Goal: Information Seeking & Learning: Check status

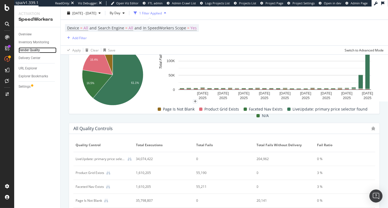
scroll to position [260, 0]
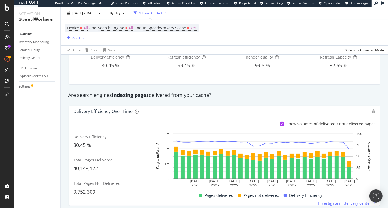
scroll to position [68, 0]
click at [38, 47] on div "Render Quality" at bounding box center [29, 50] width 21 height 6
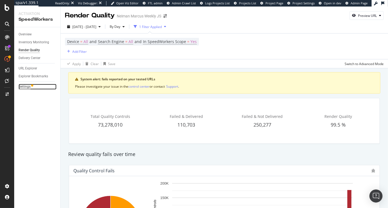
click at [28, 88] on div "Settings" at bounding box center [25, 87] width 12 height 6
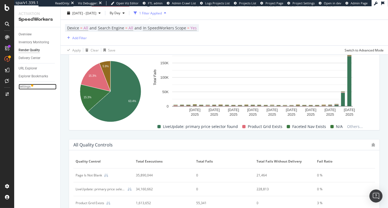
scroll to position [298, 0]
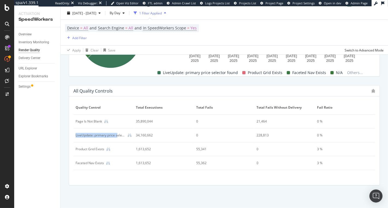
drag, startPoint x: 76, startPoint y: 133, endPoint x: 118, endPoint y: 135, distance: 41.5
click at [118, 135] on div "LiveUpdate: primary price selector found" at bounding box center [101, 135] width 50 height 5
drag, startPoint x: 269, startPoint y: 134, endPoint x: 253, endPoint y: 134, distance: 16.4
click at [253, 134] on tr "LiveUpdate: primary price selector found 34,160,662 0 228,813 0 %" at bounding box center [224, 136] width 302 height 14
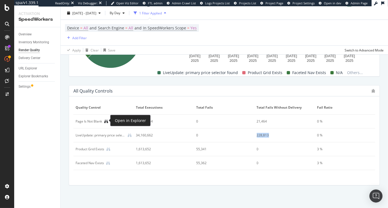
click at [106, 120] on icon at bounding box center [106, 122] width 4 height 4
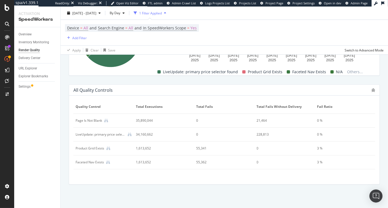
scroll to position [298, 0]
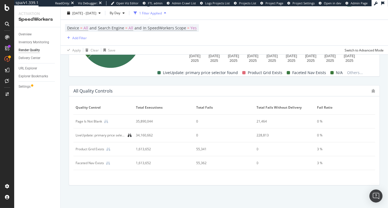
click at [130, 134] on icon at bounding box center [130, 136] width 4 height 4
drag, startPoint x: 272, startPoint y: 134, endPoint x: 241, endPoint y: 134, distance: 30.8
click at [241, 134] on tr "LiveUpdate: primary price selector found 34,160,662 0 228,813 0 %" at bounding box center [224, 136] width 302 height 14
copy tr "228,813"
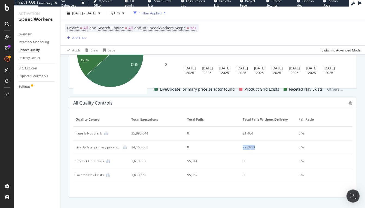
scroll to position [282, 0]
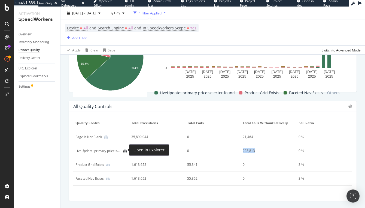
click at [127, 151] on icon at bounding box center [125, 151] width 4 height 4
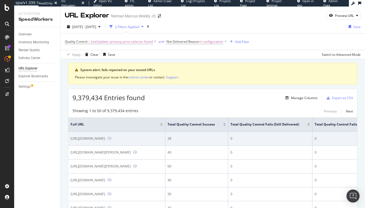
scroll to position [0, 1]
click at [111, 140] on icon "Preview https://www.neimanmarcus.com/p/scotch-soda-boys-graphic-print-cotton-zi…" at bounding box center [109, 139] width 4 height 4
drag, startPoint x: 116, startPoint y: 143, endPoint x: 69, endPoint y: 138, distance: 47.5
click at [69, 138] on td "https://www.neimanmarcus.com/p/scotch-soda-boys-graphic-print-cotton-zip-front-…" at bounding box center [116, 139] width 97 height 14
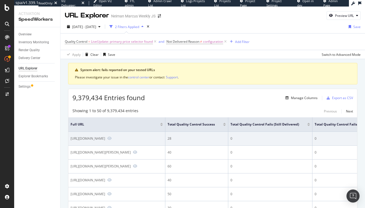
copy div "https://www.neimanmarcus.com/p/scotch-soda-boys-graphic-print-cotton-zip-front-…"
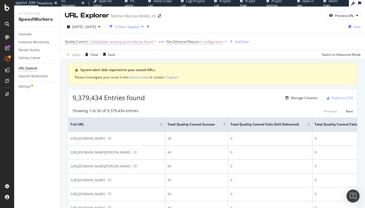
copy div "https://www.neimanmarcus.com/p/scotch-soda-boys-graphic-print-cotton-zip-front-…"
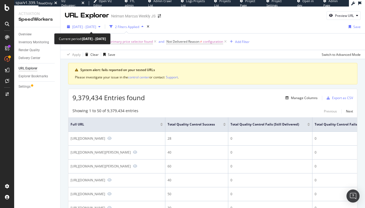
click at [96, 28] on span "2025 Sep. 13th - Oct. 10th" at bounding box center [84, 27] width 24 height 5
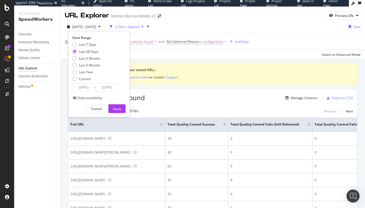
click at [91, 41] on div "Date Range Last 7 Days Last 28 Days Last 3 Months Last 6 Months Last Year Custo…" at bounding box center [99, 63] width 52 height 56
click at [85, 87] on input "2025/09/13" at bounding box center [84, 88] width 22 height 8
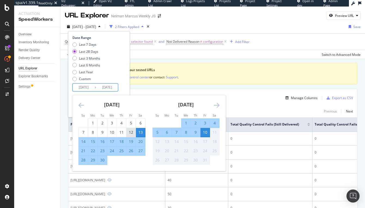
click at [128, 130] on div "12" at bounding box center [131, 132] width 9 height 5
type input "2025/09/12"
click at [183, 130] on div "8" at bounding box center [186, 132] width 9 height 5
type input "2025/10/08"
click at [84, 87] on input "2025/09/12" at bounding box center [84, 88] width 22 height 8
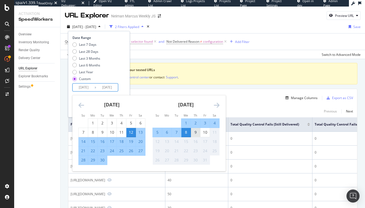
click at [195, 133] on div "9" at bounding box center [195, 132] width 9 height 5
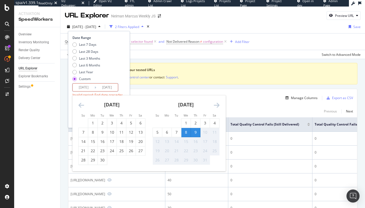
click at [124, 72] on div "Date Range Last 7 Days Last 28 Days Last 3 Months Last 6 Months Last Year Custo…" at bounding box center [99, 68] width 53 height 67
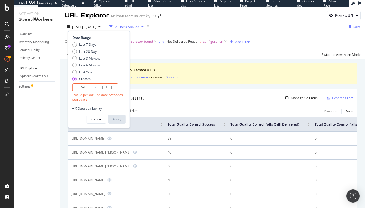
click at [112, 113] on div "Cancel Apply" at bounding box center [99, 117] width 53 height 13
click at [108, 86] on input "2025/10/08" at bounding box center [107, 88] width 22 height 8
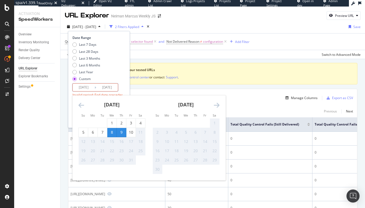
click at [114, 132] on div "8" at bounding box center [111, 132] width 9 height 5
type input "2025/10/08"
click at [122, 133] on div "9" at bounding box center [121, 132] width 9 height 5
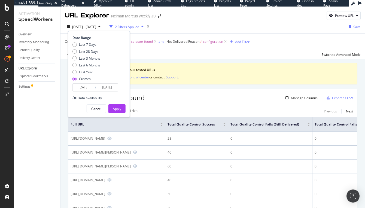
type input "2025/10/09"
click at [122, 110] on button "Apply" at bounding box center [117, 108] width 17 height 9
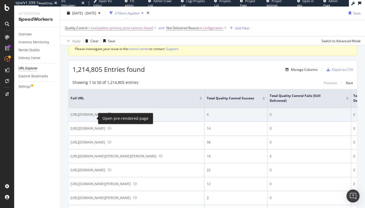
click at [107, 116] on icon "Preview https://www.neimanmarcus.com/p/stevie-wren-18k-yellow-gold-teardrop-nec…" at bounding box center [109, 115] width 4 height 4
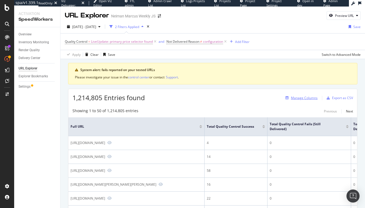
drag, startPoint x: 284, startPoint y: 91, endPoint x: 288, endPoint y: 95, distance: 5.5
click at [284, 92] on div "1,214,805 Entries found Manage Columns Export as CSV" at bounding box center [212, 95] width 289 height 13
click at [296, 97] on div "Manage Columns" at bounding box center [304, 98] width 27 height 5
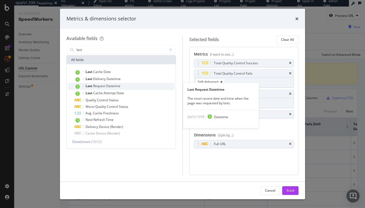
type input "last"
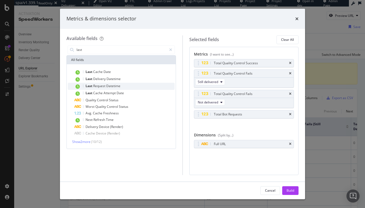
click at [136, 85] on div "Last Request Datetime" at bounding box center [124, 86] width 100 height 7
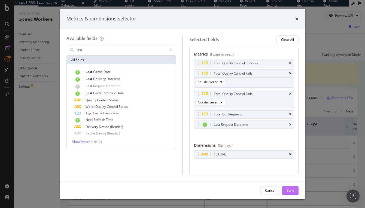
click at [290, 191] on div "Build" at bounding box center [291, 190] width 8 height 5
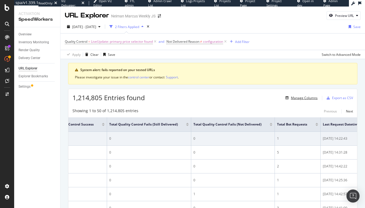
scroll to position [0, 175]
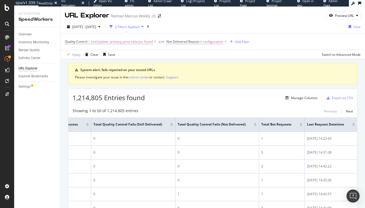
click at [354, 125] on div at bounding box center [354, 125] width 3 height 1
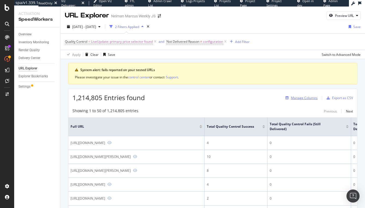
click at [306, 97] on div "Manage Columns" at bounding box center [304, 98] width 27 height 5
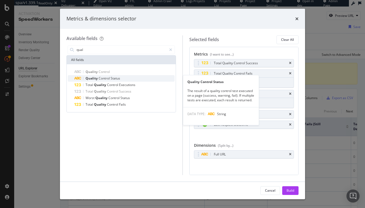
type input "qual"
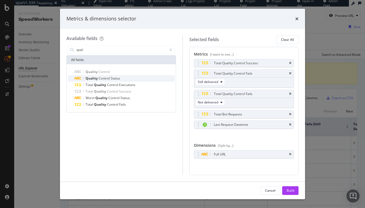
click at [137, 79] on div "Quality Control Status" at bounding box center [124, 78] width 100 height 7
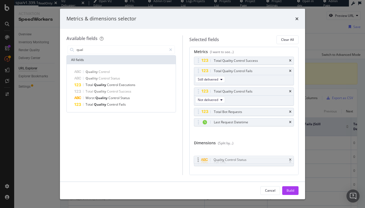
click at [197, 162] on body "spa/v1.339.1 ReadOnly: Viz Debugger: Open Viz Editor FTL admin Admin Crawl List…" at bounding box center [182, 104] width 365 height 208
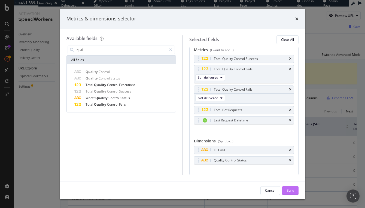
click at [291, 189] on div "Build" at bounding box center [291, 190] width 8 height 5
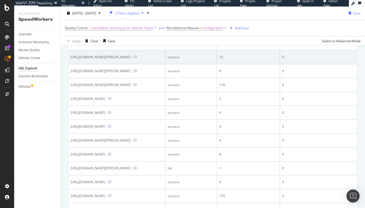
scroll to position [204, 0]
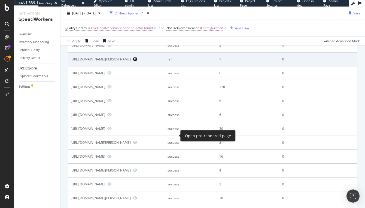
click at [137, 61] on icon "Preview https://www.neimanmarcus.com/p/ralph-lauren-childrenswear-kids-7-piece-…" at bounding box center [135, 59] width 4 height 4
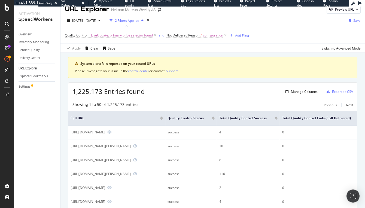
scroll to position [0, 0]
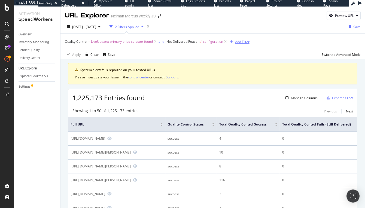
click at [244, 40] on div "Add Filter" at bounding box center [242, 42] width 14 height 5
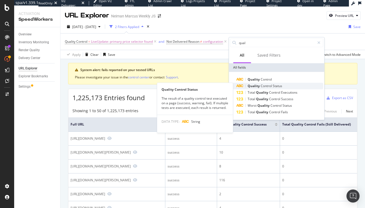
type input "qual"
click at [262, 86] on span "Control" at bounding box center [267, 86] width 12 height 5
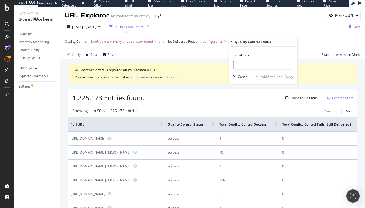
click at [258, 64] on input "text" at bounding box center [263, 65] width 59 height 9
type input "fail"
click at [253, 71] on span "fail" at bounding box center [263, 72] width 56 height 5
click at [286, 76] on div "Apply" at bounding box center [289, 76] width 8 height 5
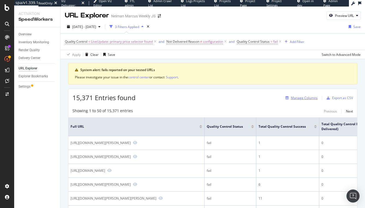
click at [312, 97] on div "Manage Columns" at bounding box center [304, 98] width 27 height 5
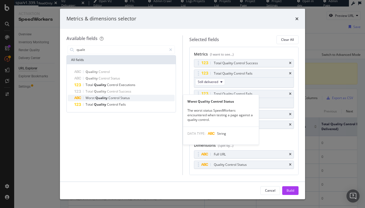
type input "qualit"
click at [139, 99] on div "Worst Quality Control Status" at bounding box center [124, 98] width 100 height 7
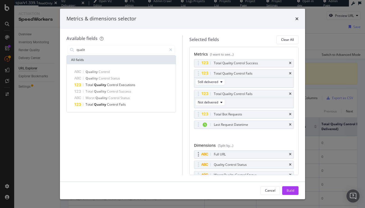
scroll to position [15, 0]
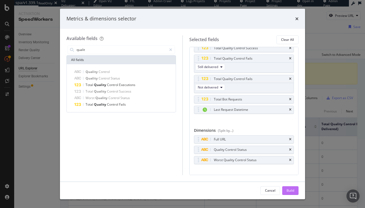
click at [288, 188] on div "Build" at bounding box center [291, 191] width 8 height 8
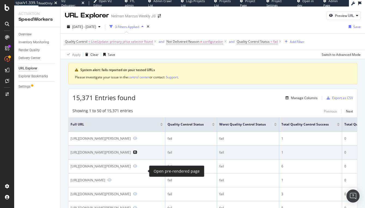
click at [137, 154] on icon "Preview https://www.neimanmarcus.com/p/mz-wallace-chelsea-everyday-nylon-should…" at bounding box center [135, 153] width 4 height 4
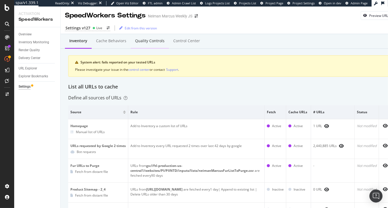
click at [145, 40] on div "Quality Controls" at bounding box center [149, 40] width 29 height 5
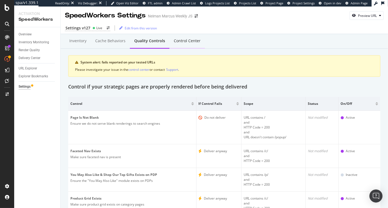
click at [180, 41] on div "Control Center" at bounding box center [187, 40] width 27 height 5
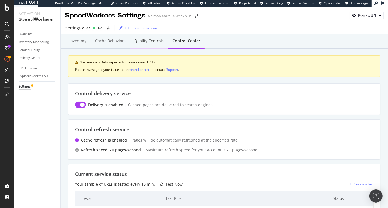
click at [151, 43] on div "Quality Controls" at bounding box center [148, 40] width 29 height 5
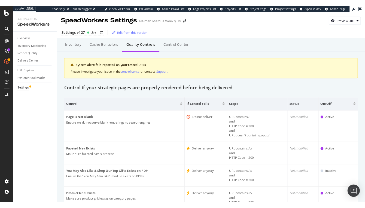
scroll to position [25, 0]
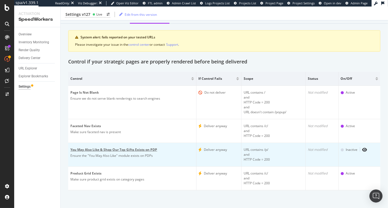
click at [102, 157] on div "Ensure the "You May Also Like" module exists on PDPs" at bounding box center [132, 156] width 124 height 5
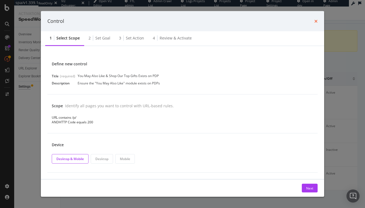
click at [316, 21] on icon "times" at bounding box center [316, 21] width 3 height 4
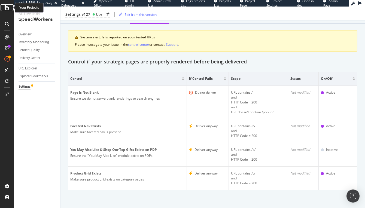
click at [7, 8] on icon at bounding box center [7, 7] width 5 height 7
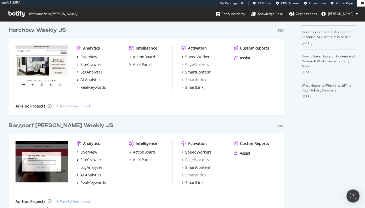
scroll to position [183, 0]
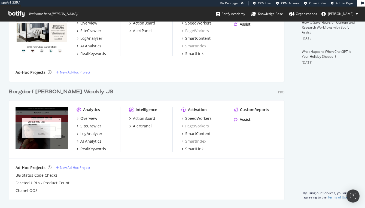
click at [65, 94] on div "Bergdorf Goodman Weekly JS" at bounding box center [61, 92] width 105 height 8
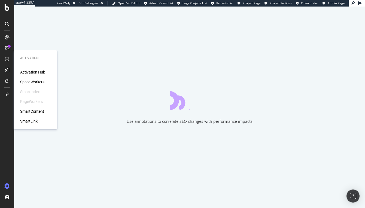
click at [35, 83] on div "SpeedWorkers" at bounding box center [32, 81] width 24 height 5
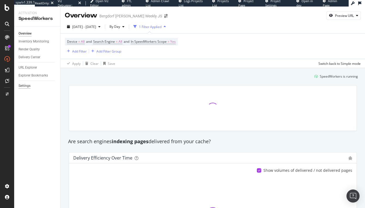
click at [25, 86] on div "Settings" at bounding box center [25, 86] width 12 height 6
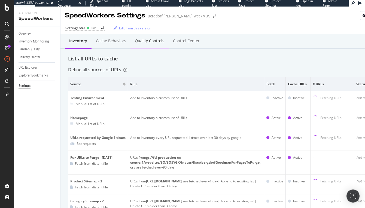
click at [154, 41] on div "Quality Controls" at bounding box center [149, 40] width 29 height 5
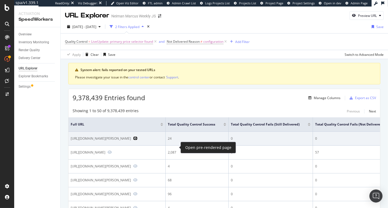
click at [137, 140] on icon "Preview https://www.neimanmarcus.com/p/gorski-reversible-chevron-lamb-shearling…" at bounding box center [135, 139] width 4 height 4
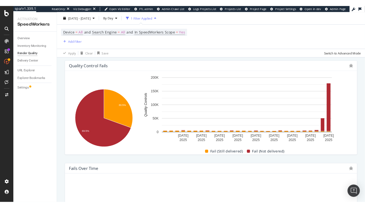
scroll to position [97, 0]
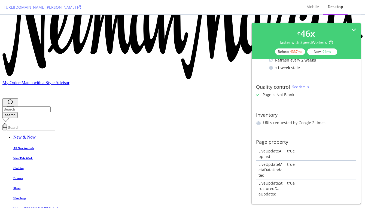
scroll to position [386, 0]
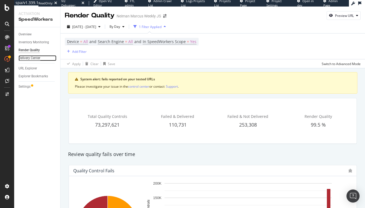
click at [31, 59] on div "Delivery Center" at bounding box center [30, 58] width 22 height 6
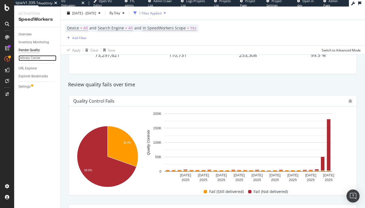
scroll to position [75, 0]
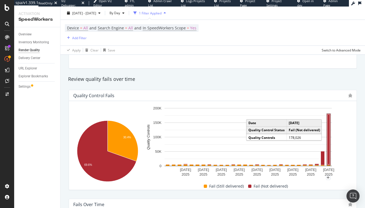
click at [328, 128] on rect "A chart." at bounding box center [329, 140] width 2 height 50
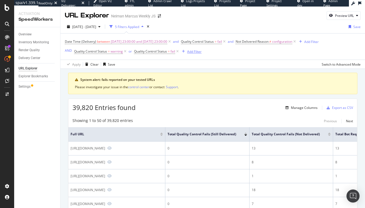
click at [196, 49] on div "Add Filter" at bounding box center [194, 51] width 14 height 5
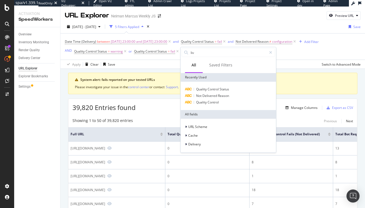
type input "live"
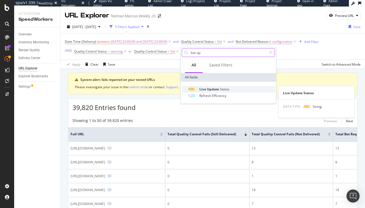
type input "live up"
click at [217, 88] on span "Update" at bounding box center [213, 89] width 13 height 5
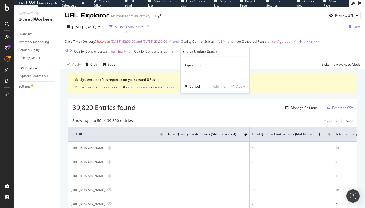
click at [218, 75] on input "text" at bounding box center [214, 75] width 59 height 9
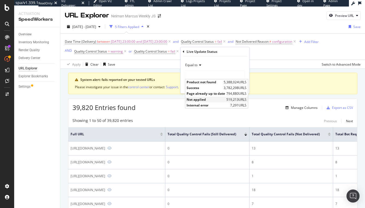
click at [210, 97] on span "Not applied" at bounding box center [206, 99] width 38 height 5
type input "Not applied"
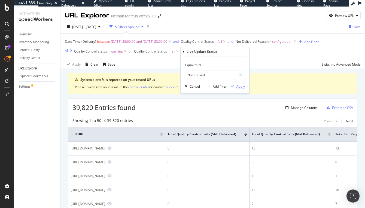
click at [239, 87] on div "Apply" at bounding box center [241, 86] width 8 height 5
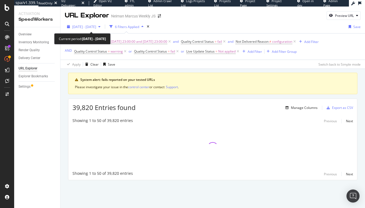
click at [95, 27] on span "2025 Sep. 13th - Oct. 10th" at bounding box center [84, 27] width 24 height 5
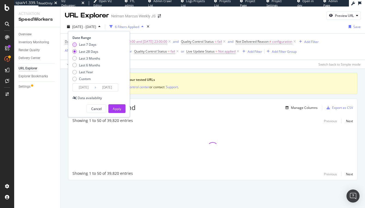
click at [91, 46] on div "Last 7 Days" at bounding box center [87, 44] width 17 height 5
click at [88, 88] on input "2025/10/04" at bounding box center [84, 88] width 22 height 8
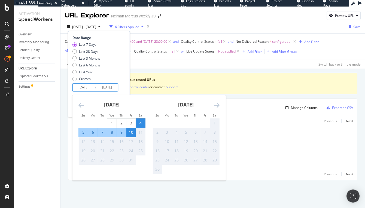
click at [121, 133] on div "9" at bounding box center [121, 132] width 9 height 5
type input "2025/10/09"
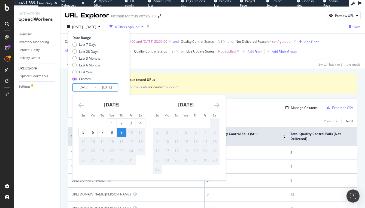
click at [125, 74] on div "Date Range Last 7 Days Last 28 Days Last 3 Months Last 6 Months Last Year Custo…" at bounding box center [99, 63] width 53 height 56
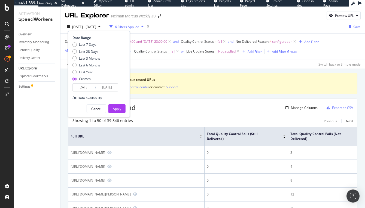
click at [123, 115] on div "Date Range Last 7 Days Last 28 Days Last 3 Months Last 6 Months Last Year Custo…" at bounding box center [99, 74] width 62 height 86
click at [120, 107] on div "Apply" at bounding box center [117, 109] width 8 height 5
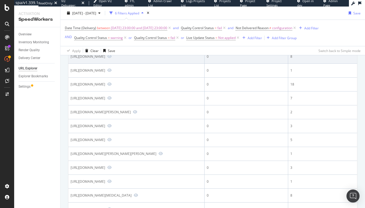
scroll to position [297, 0]
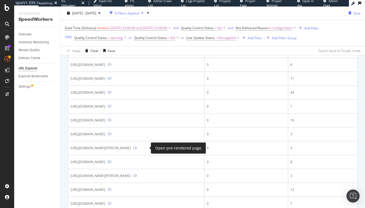
click at [112, 25] on icon "Preview https://www.neimanmarcus.com/p/argent-cropped-wide-leg-seasonless-wool-…" at bounding box center [109, 23] width 4 height 4
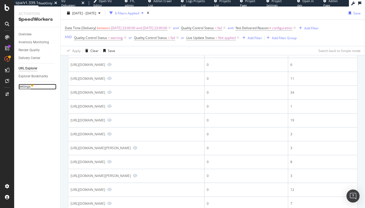
click at [26, 84] on div "Settings" at bounding box center [25, 87] width 12 height 6
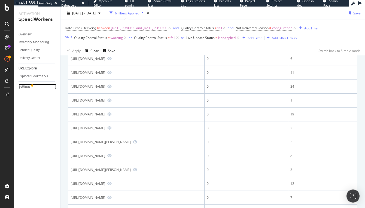
scroll to position [306, 0]
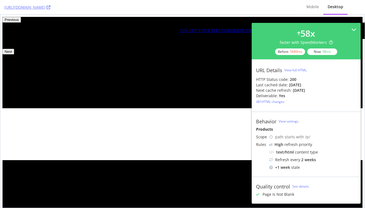
click at [181, 78] on img at bounding box center [182, 188] width 360 height 266
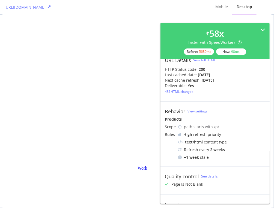
scroll to position [17, 0]
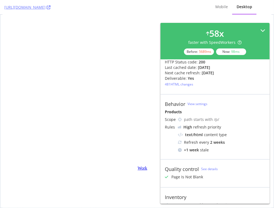
click at [261, 31] on icon at bounding box center [262, 30] width 5 height 5
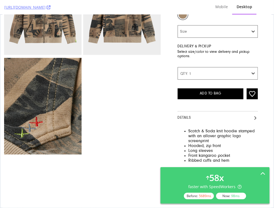
scroll to position [24903, 0]
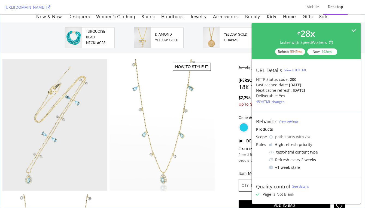
click at [353, 30] on icon at bounding box center [354, 30] width 5 height 5
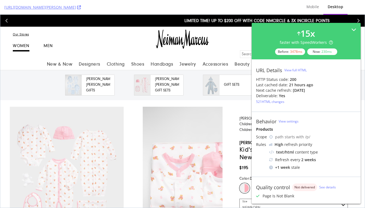
scroll to position [59, 0]
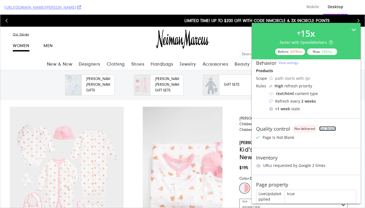
click at [325, 127] on link "See details" at bounding box center [328, 129] width 17 height 5
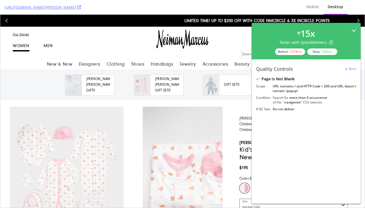
drag, startPoint x: 353, startPoint y: 29, endPoint x: 356, endPoint y: 14, distance: 14.9
click at [353, 29] on icon at bounding box center [354, 30] width 5 height 5
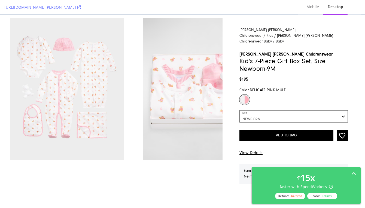
scroll to position [44, 0]
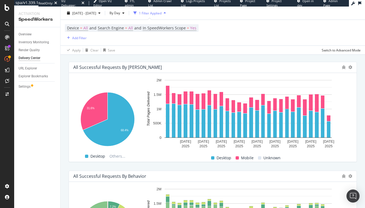
scroll to position [541, 0]
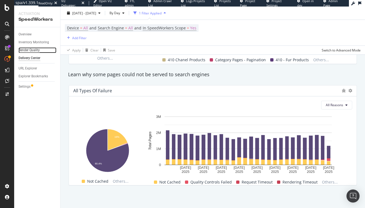
click at [35, 53] on div "Render Quality" at bounding box center [29, 50] width 21 height 6
click at [239, 108] on div "All Reasons" at bounding box center [212, 105] width 279 height 9
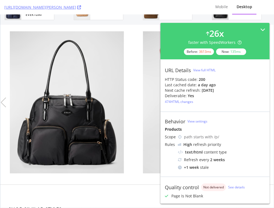
scroll to position [112, 0]
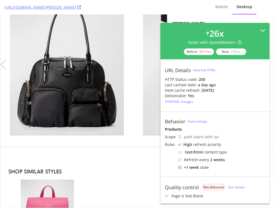
click at [265, 32] on icon at bounding box center [262, 30] width 5 height 5
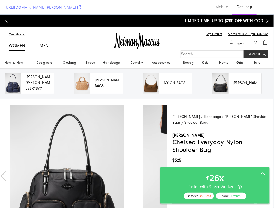
scroll to position [6, 0]
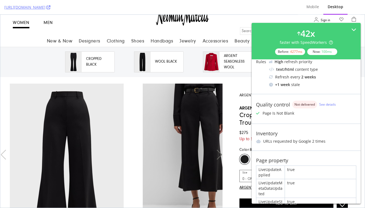
scroll to position [101, 0]
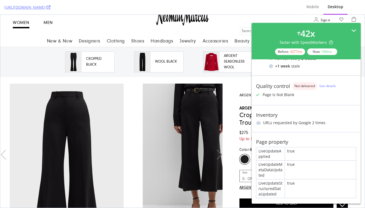
click at [344, 27] on div "42 x faster with SpeedWorkers Before: 4277 ms Now: 100 ms" at bounding box center [306, 41] width 100 height 28
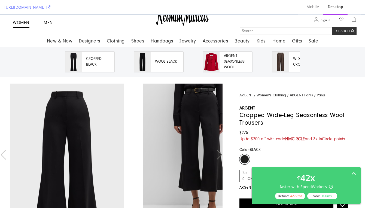
click at [360, 164] on div "ARGENT Women's Clothing ARGENT Pants Pants ARGENT Cropped Wide-Leg Seasonless W…" at bounding box center [294, 180] width 136 height 192
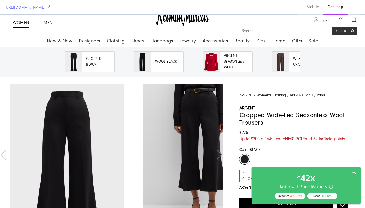
click at [355, 173] on icon at bounding box center [354, 173] width 5 height 5
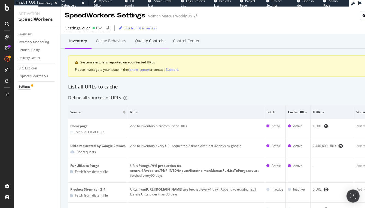
click at [151, 38] on div "Quality Controls" at bounding box center [149, 40] width 29 height 5
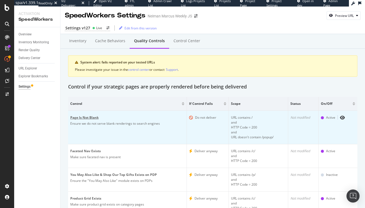
scroll to position [25, 0]
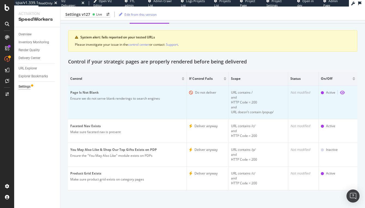
click at [343, 92] on icon "eye" at bounding box center [342, 93] width 5 height 4
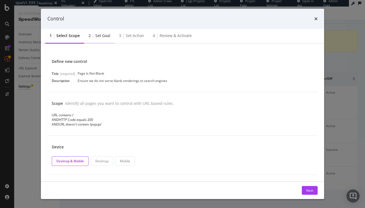
click at [103, 36] on div "Set goal" at bounding box center [102, 35] width 15 height 5
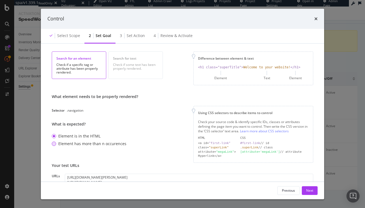
scroll to position [16, 0]
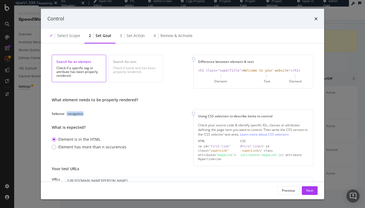
drag, startPoint x: 100, startPoint y: 113, endPoint x: 65, endPoint y: 113, distance: 35.7
click at [65, 113] on div "Selector .navigation" at bounding box center [95, 114] width 86 height 5
copy div ".navigation"
click at [136, 42] on div "3 Set action" at bounding box center [133, 36] width 34 height 15
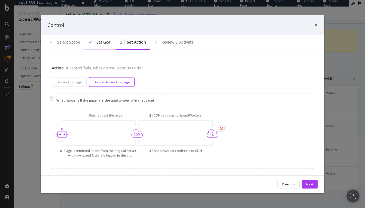
click at [105, 43] on div "Set goal" at bounding box center [104, 41] width 15 height 5
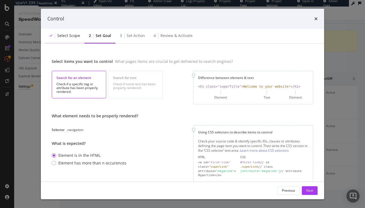
click at [65, 35] on div "Select scope" at bounding box center [68, 35] width 23 height 5
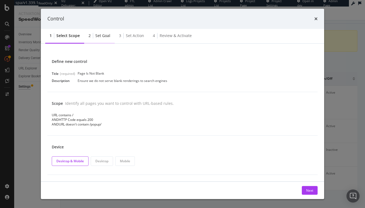
click at [101, 40] on div "2 Set goal" at bounding box center [99, 36] width 31 height 15
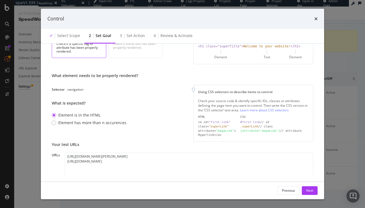
scroll to position [8, 0]
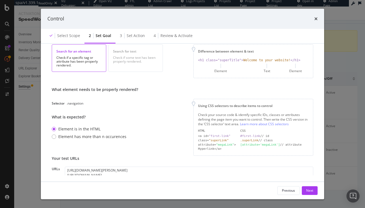
click at [318, 20] on div "Control" at bounding box center [183, 19] width 284 height 20
click at [317, 17] on icon "times" at bounding box center [316, 19] width 3 height 4
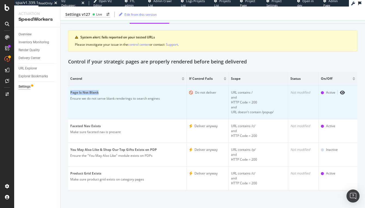
drag, startPoint x: 124, startPoint y: 92, endPoint x: 70, endPoint y: 92, distance: 54.3
click at [70, 92] on td "Page Is Not Blank Ensure we do not serve blank renderings to search engines" at bounding box center [127, 103] width 119 height 34
copy div "Page Is Not Blank"
click at [342, 92] on icon "eye" at bounding box center [342, 93] width 5 height 4
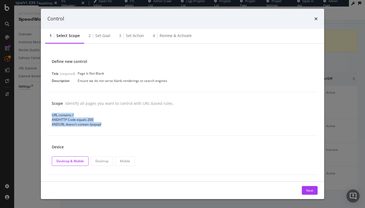
drag, startPoint x: 110, startPoint y: 128, endPoint x: 46, endPoint y: 116, distance: 65.7
click at [46, 116] on div "Define new control Title (required) Page Is Not Blank Description Ensure we do …" at bounding box center [183, 113] width 284 height 138
copy div "URL contains / AND HTTP Code equals 200 AND URL doesn't contain /popup/"
click at [104, 40] on div "2 Set goal" at bounding box center [99, 36] width 31 height 15
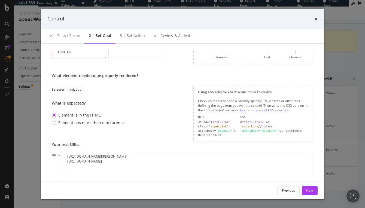
scroll to position [50, 0]
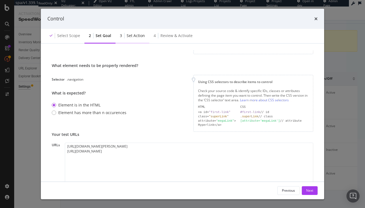
click at [139, 33] on div "Set action" at bounding box center [136, 35] width 18 height 5
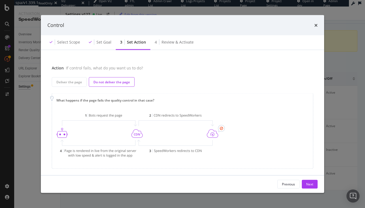
click at [317, 23] on div "times" at bounding box center [316, 25] width 3 height 7
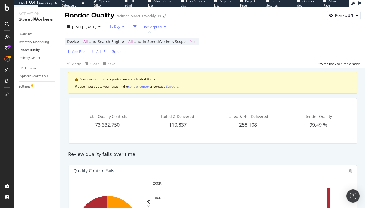
click at [120, 26] on span "By Day" at bounding box center [113, 26] width 13 height 5
click at [133, 40] on span "By Hour" at bounding box center [129, 37] width 14 height 5
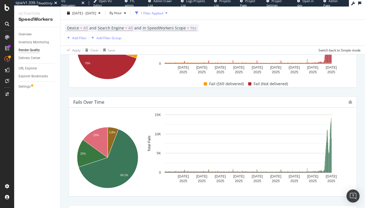
scroll to position [153, 0]
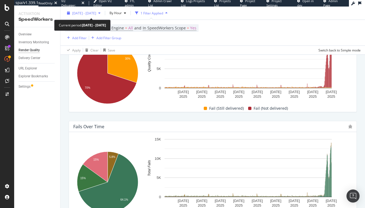
click at [96, 14] on span "[DATE] - [DATE]" at bounding box center [84, 13] width 24 height 5
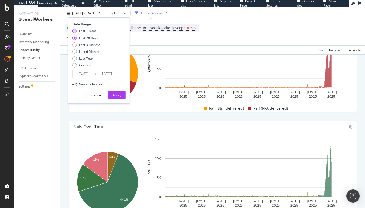
click at [92, 30] on div "Last 7 Days" at bounding box center [87, 31] width 17 height 5
type input "2025/10/04"
click at [115, 93] on div "Apply" at bounding box center [117, 95] width 8 height 5
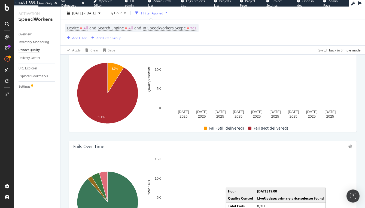
scroll to position [133, 0]
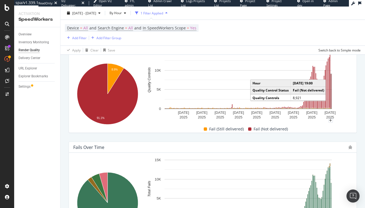
click at [331, 78] on rect "A chart." at bounding box center [331, 91] width 1 height 34
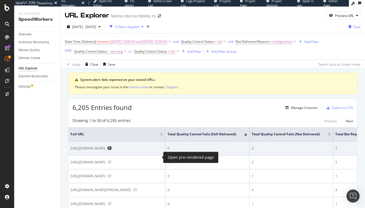
click at [112, 150] on icon "Preview https://www.neimanmarcus.com/p/oscar-de-la-renta-long-sleeve-artichoke-…" at bounding box center [109, 148] width 4 height 4
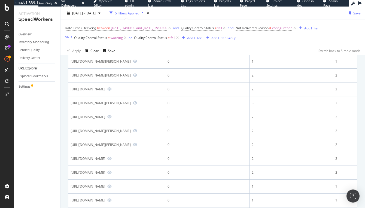
scroll to position [265, 0]
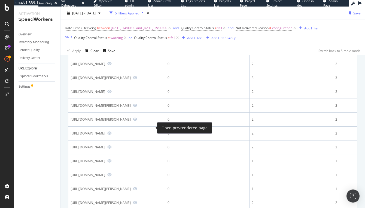
click at [112, 24] on icon "Preview https://www.neimanmarcus.com/p/luli-me-boys-pintuck-bubble-romper-size-…" at bounding box center [109, 22] width 4 height 4
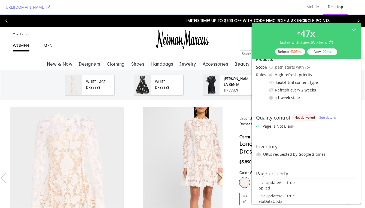
scroll to position [101, 0]
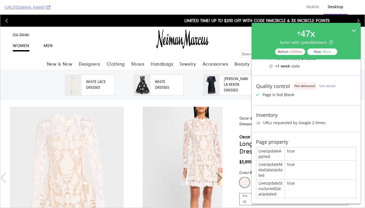
click at [353, 32] on icon at bounding box center [354, 30] width 5 height 5
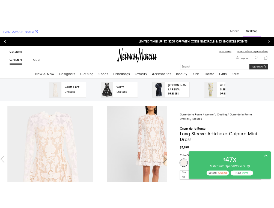
scroll to position [0, 0]
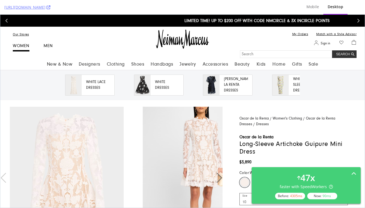
click at [283, 150] on span "Long-Sleeve Artichoke Guipure Mini Dress" at bounding box center [294, 148] width 109 height 15
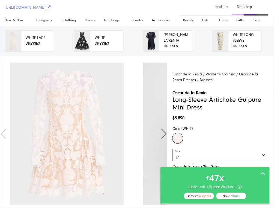
scroll to position [43, 0]
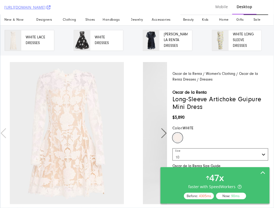
click at [249, 183] on div "47 x faster with SpeedWorkers Before: 4305 ms Now: 90 ms" at bounding box center [215, 186] width 100 height 28
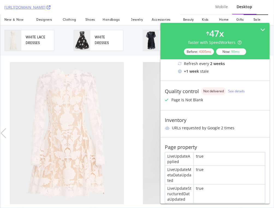
scroll to position [101, 0]
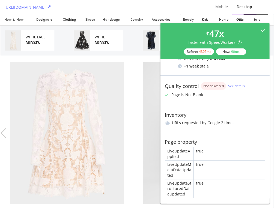
click at [260, 29] on div "47 x faster with SpeedWorkers Before: 4305 ms Now: 90 ms" at bounding box center [215, 41] width 100 height 28
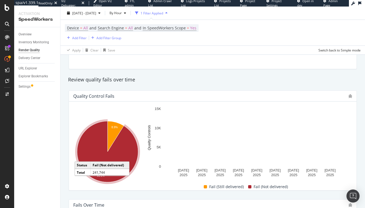
scroll to position [73, 0]
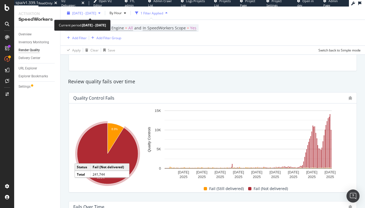
click at [96, 13] on span "[DATE] - [DATE]" at bounding box center [84, 13] width 24 height 5
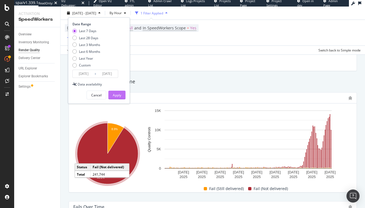
click at [113, 94] on div "Apply" at bounding box center [117, 95] width 8 height 5
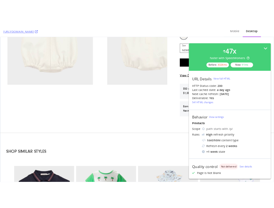
scroll to position [274, 0]
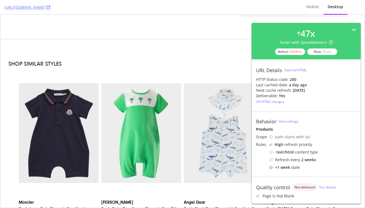
click at [189, 68] on h2 "Shop Similar Styles" at bounding box center [182, 64] width 348 height 7
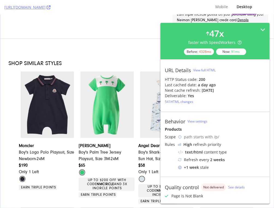
click at [262, 29] on icon at bounding box center [262, 29] width 5 height 5
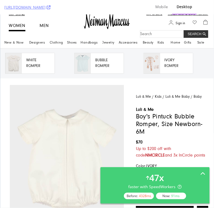
scroll to position [19, 0]
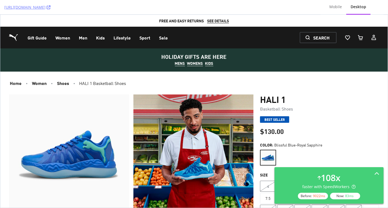
scroll to position [240, 0]
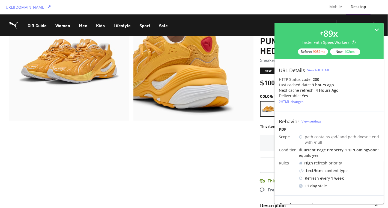
scroll to position [227, 0]
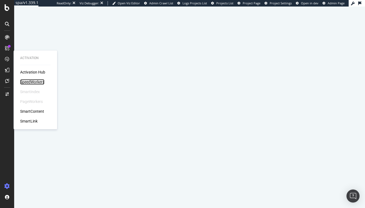
click at [40, 84] on div "SpeedWorkers" at bounding box center [32, 81] width 24 height 5
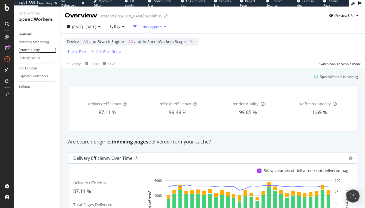
click at [28, 50] on div "Render Quality" at bounding box center [29, 50] width 21 height 6
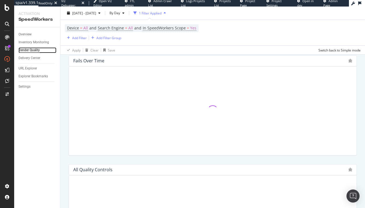
scroll to position [277, 0]
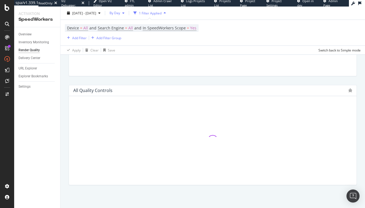
click at [120, 12] on span "By Day" at bounding box center [113, 13] width 13 height 5
click at [131, 26] on span "By Hour" at bounding box center [129, 23] width 14 height 5
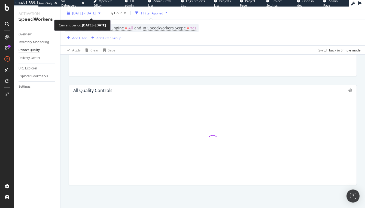
click at [103, 9] on div "2025 Sep. 13th - Oct. 10th" at bounding box center [84, 13] width 38 height 8
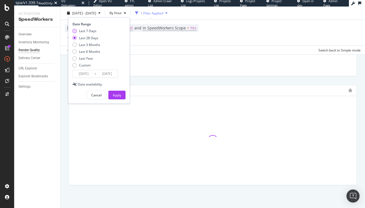
click at [92, 29] on div "Last 7 Days" at bounding box center [87, 31] width 17 height 5
type input "2025/10/04"
click at [115, 94] on div "Apply" at bounding box center [117, 95] width 8 height 5
